Goal: Transaction & Acquisition: Purchase product/service

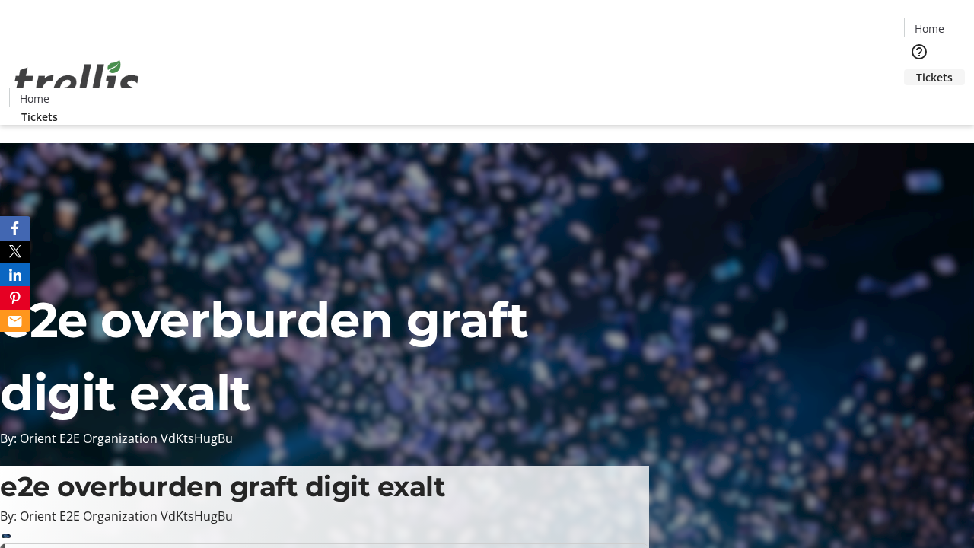
click at [916, 69] on span "Tickets" at bounding box center [934, 77] width 37 height 16
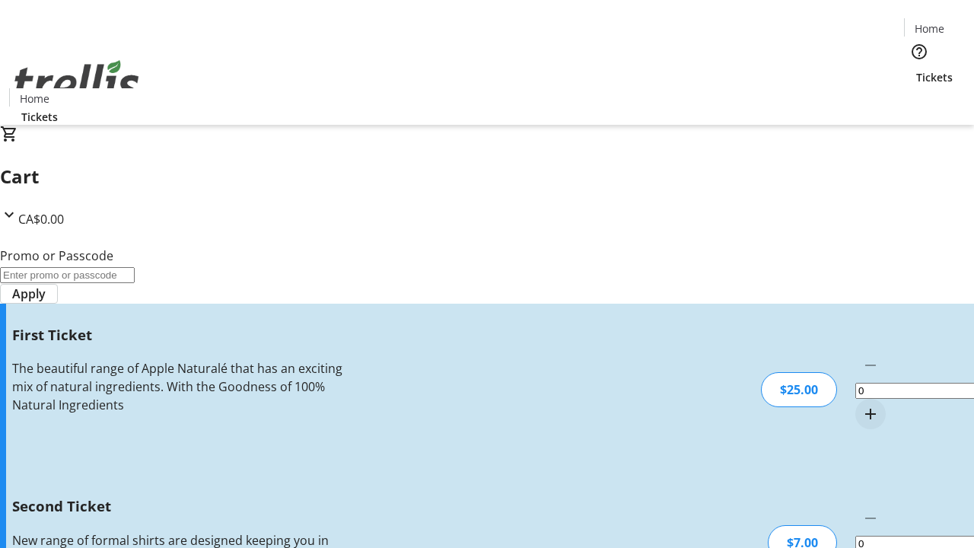
click at [862, 405] on mat-icon "Increment by one" at bounding box center [871, 414] width 18 height 18
type input "1"
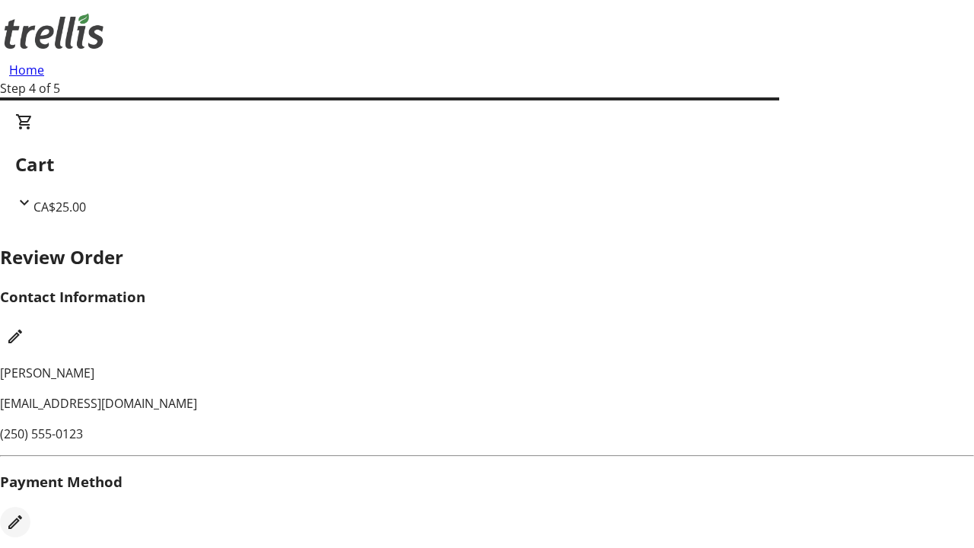
click at [24, 513] on mat-icon "Edit Payment Method" at bounding box center [15, 522] width 18 height 18
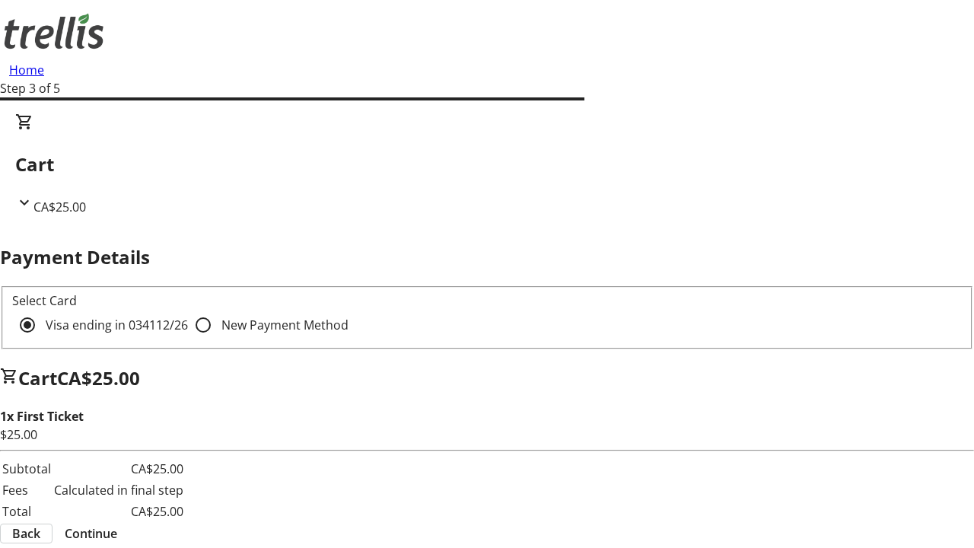
click at [188, 310] on input "New Payment Method" at bounding box center [203, 325] width 30 height 30
radio input "true"
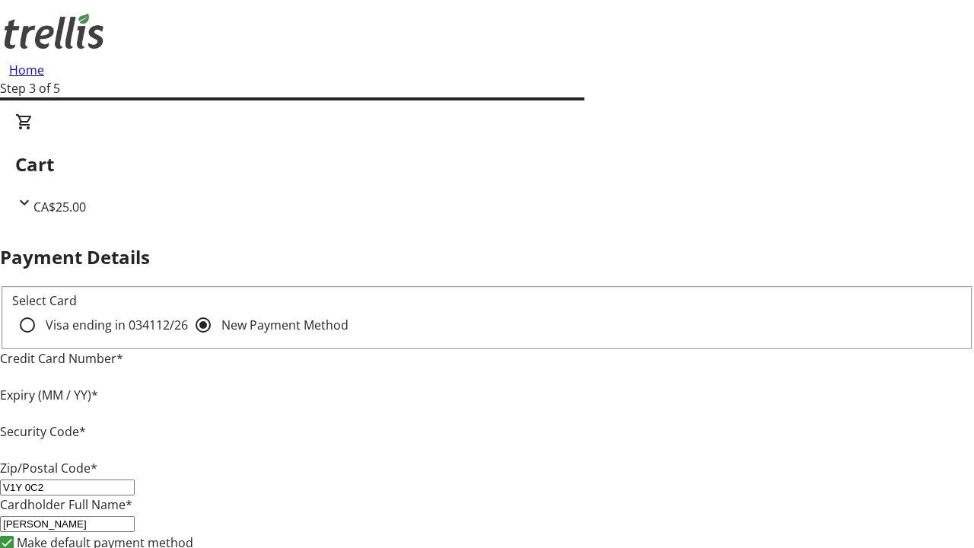
type input "V1Y 0C2"
